Goal: Consume media (video, audio): Consume media (video, audio)

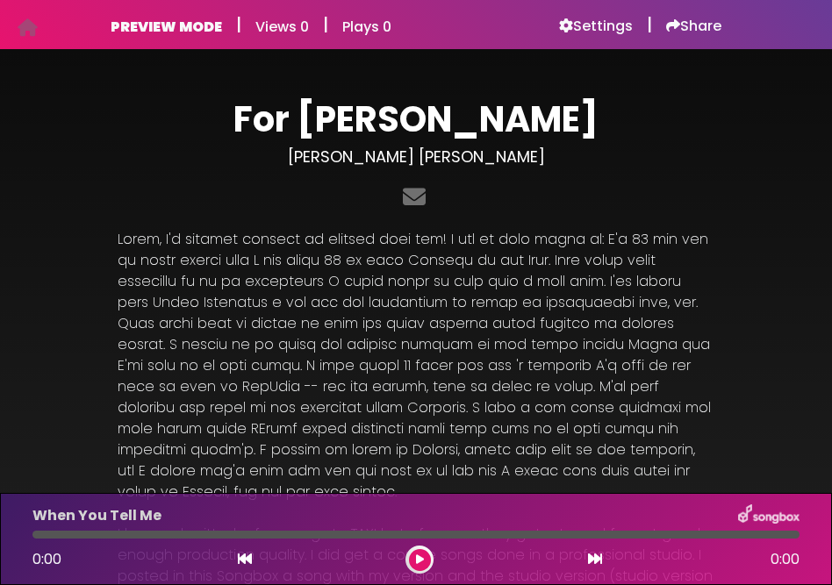
click at [687, 169] on div "For [PERSON_NAME] [PERSON_NAME] [PERSON_NAME]" at bounding box center [416, 156] width 618 height 117
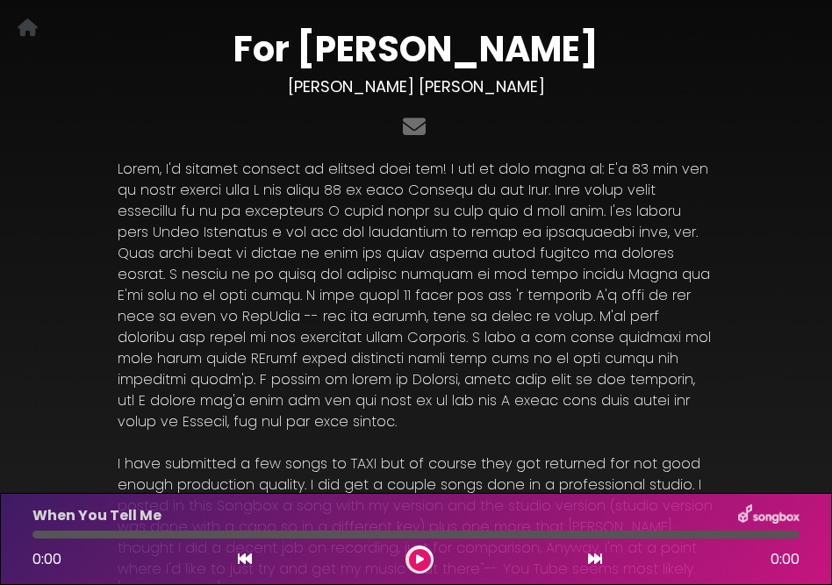
click at [687, 169] on div "For [PERSON_NAME] [PERSON_NAME] [PERSON_NAME] NOTE: Click on the ^ next to the …" at bounding box center [416, 367] width 618 height 678
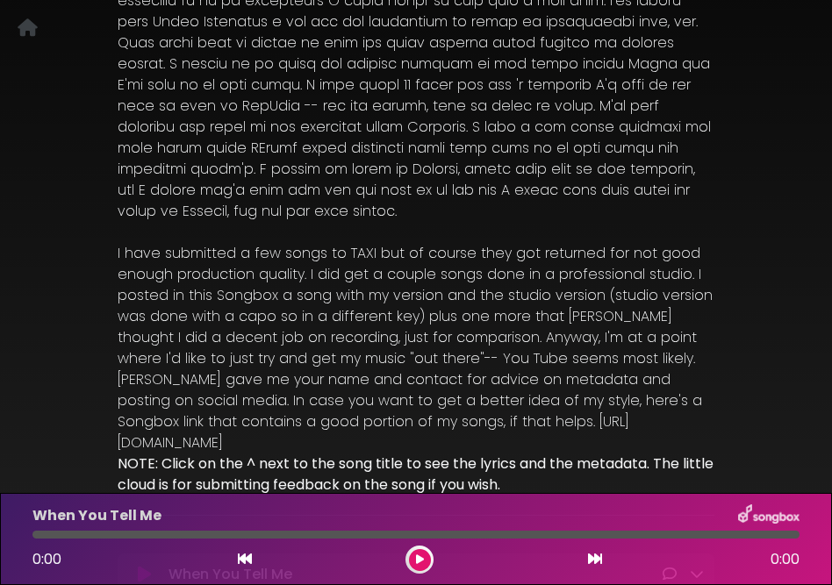
scroll to position [316, 0]
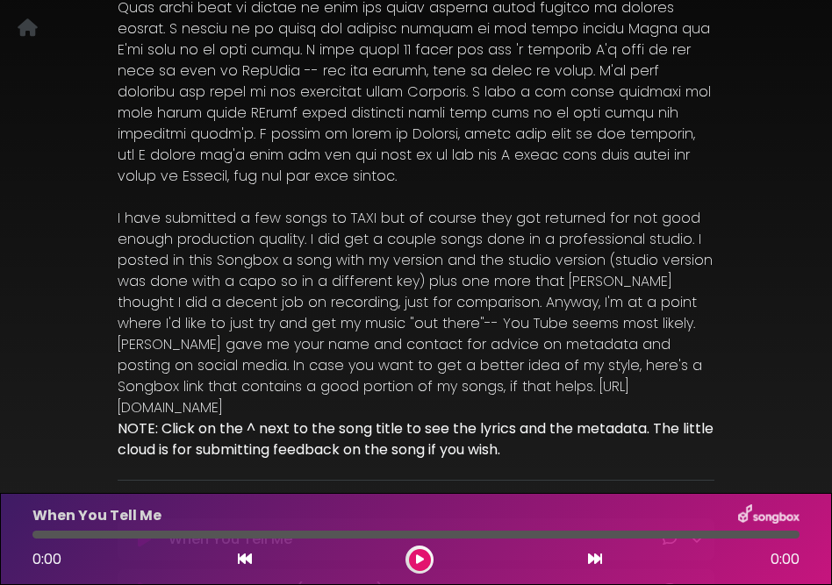
click at [687, 187] on p at bounding box center [416, 197] width 597 height 21
click at [784, 325] on div "For [PERSON_NAME] [PERSON_NAME] [PERSON_NAME] ×" at bounding box center [416, 215] width 832 height 923
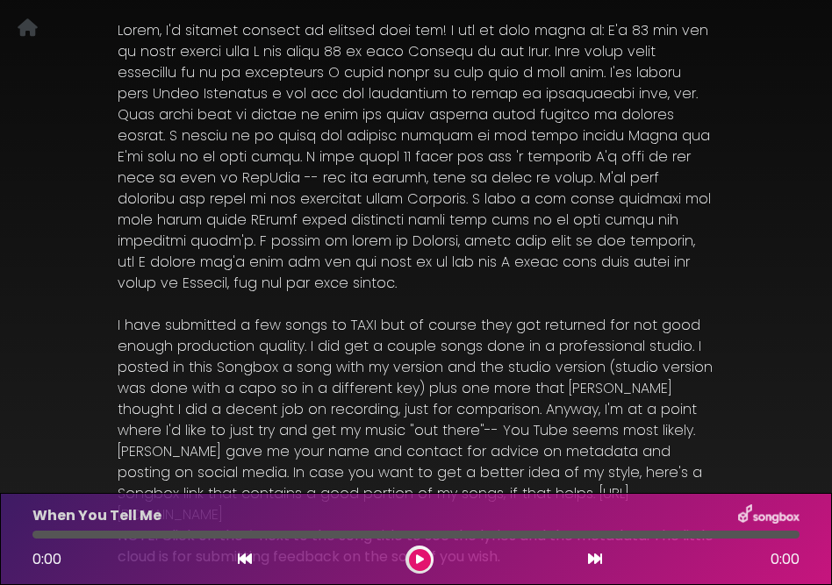
scroll to position [175, 0]
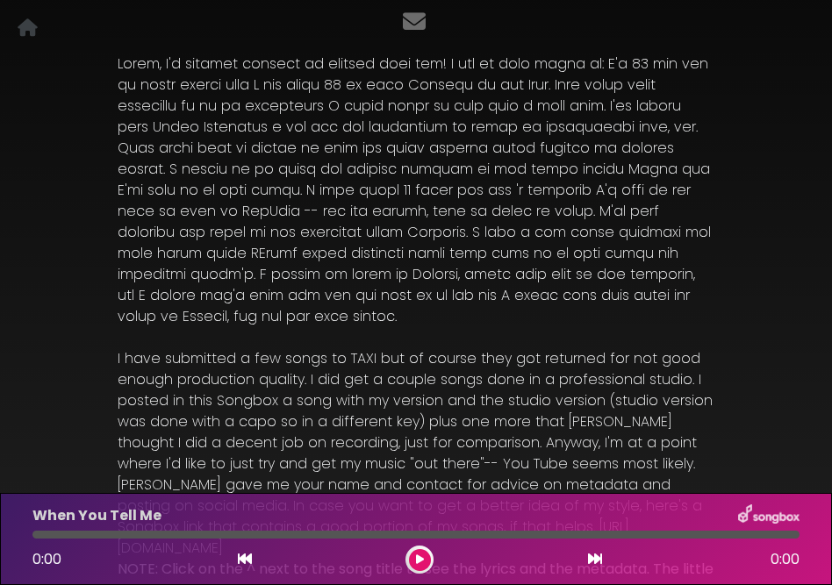
click at [780, 319] on div "For [PERSON_NAME] [PERSON_NAME] [PERSON_NAME] ×" at bounding box center [416, 356] width 832 height 923
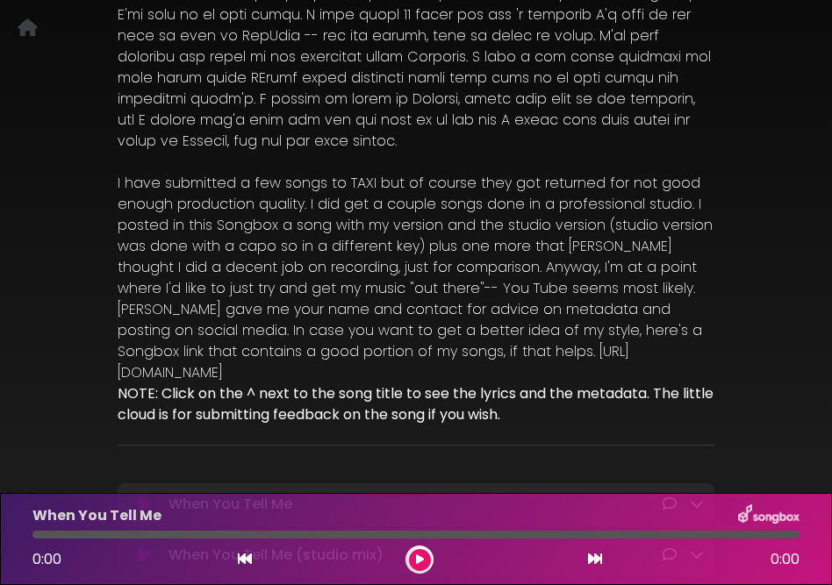
scroll to position [386, 0]
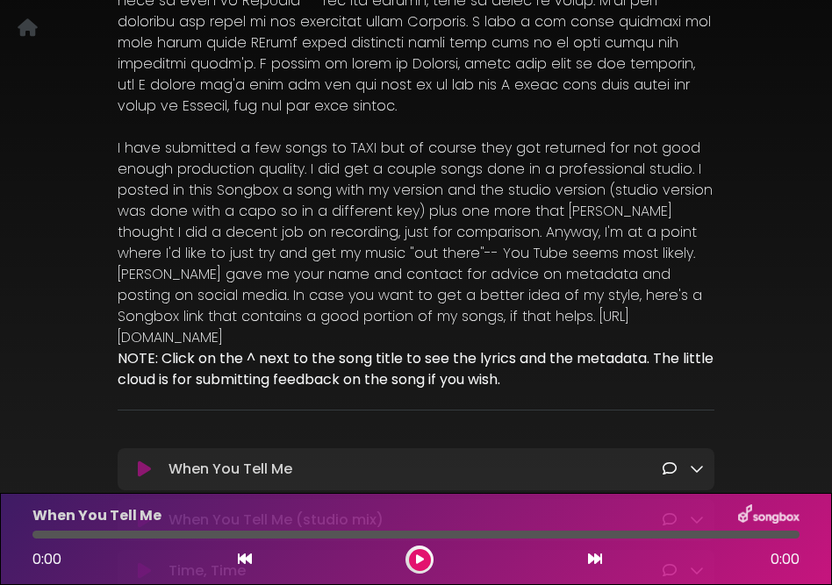
click at [775, 320] on div "For [PERSON_NAME] [PERSON_NAME] [PERSON_NAME] ×" at bounding box center [416, 145] width 832 height 923
click at [698, 462] on icon at bounding box center [697, 469] width 14 height 14
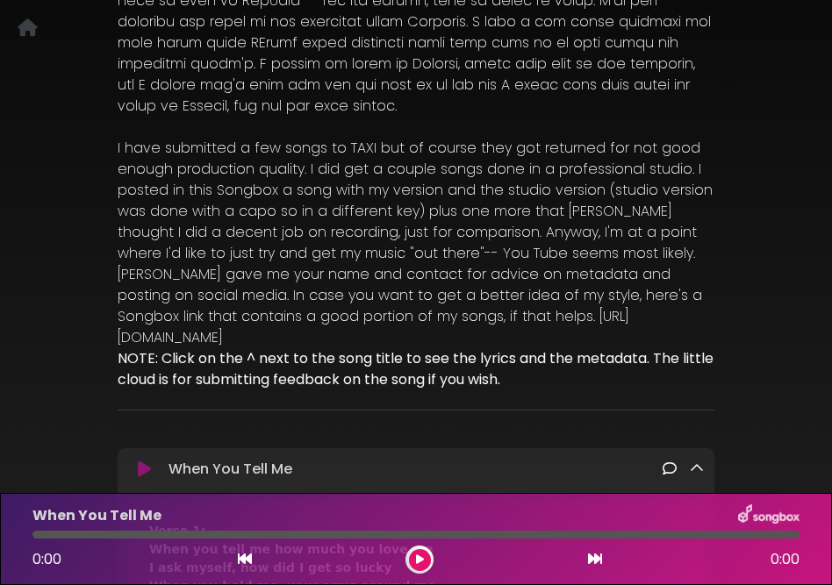
click at [141, 461] on icon at bounding box center [144, 470] width 13 height 18
click at [803, 125] on div "For [PERSON_NAME] [PERSON_NAME] [PERSON_NAME] ×" at bounding box center [416, 583] width 832 height 1798
